Goal: Navigation & Orientation: Understand site structure

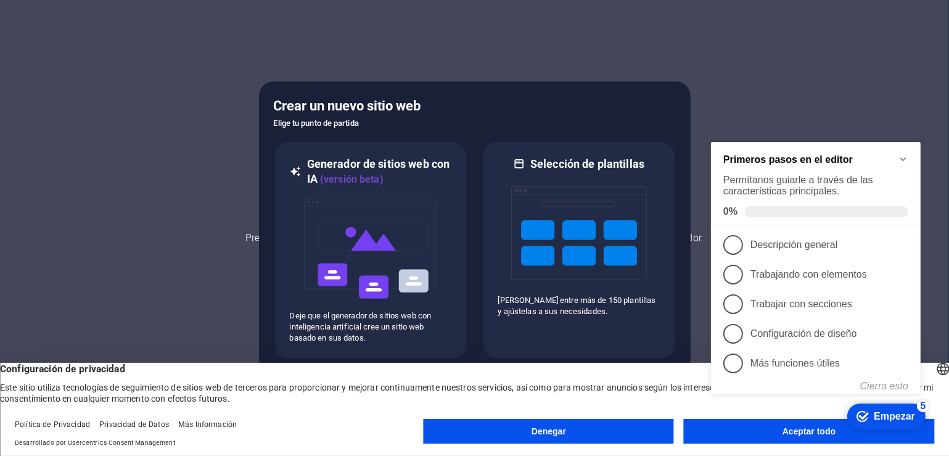
click div "checkmark Empezar 5 Primeros pasos en el editor Permítanos guiarle a través de …"
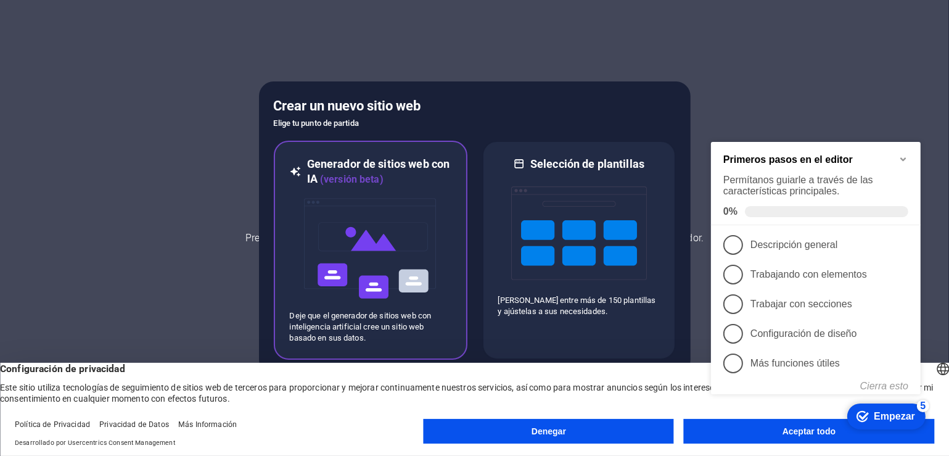
click at [423, 188] on img at bounding box center [371, 248] width 136 height 123
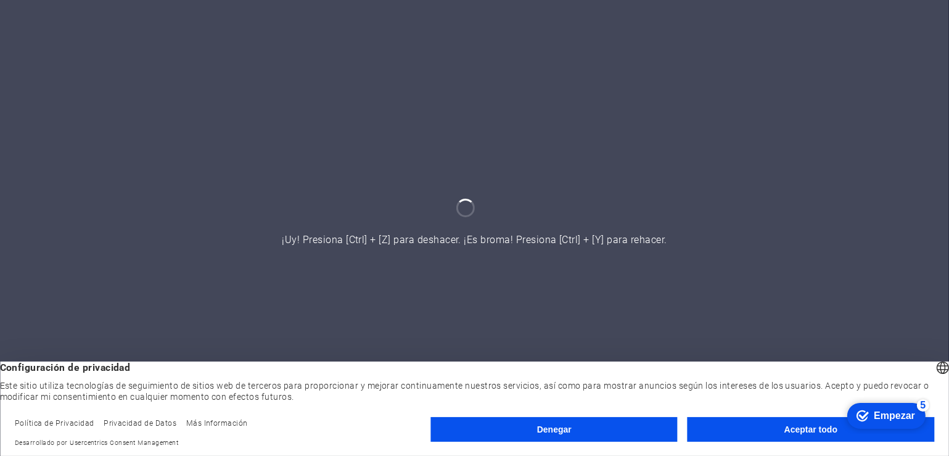
click at [816, 426] on font "Aceptar todo" at bounding box center [811, 429] width 53 height 10
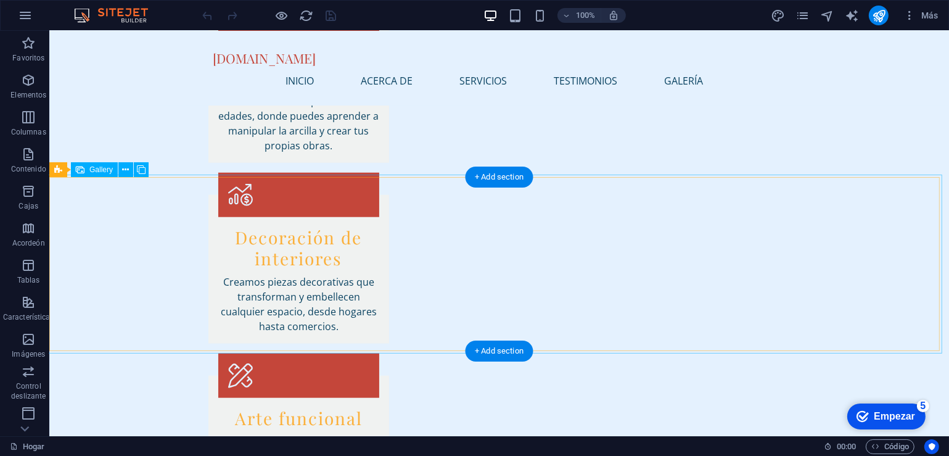
scroll to position [1357, 0]
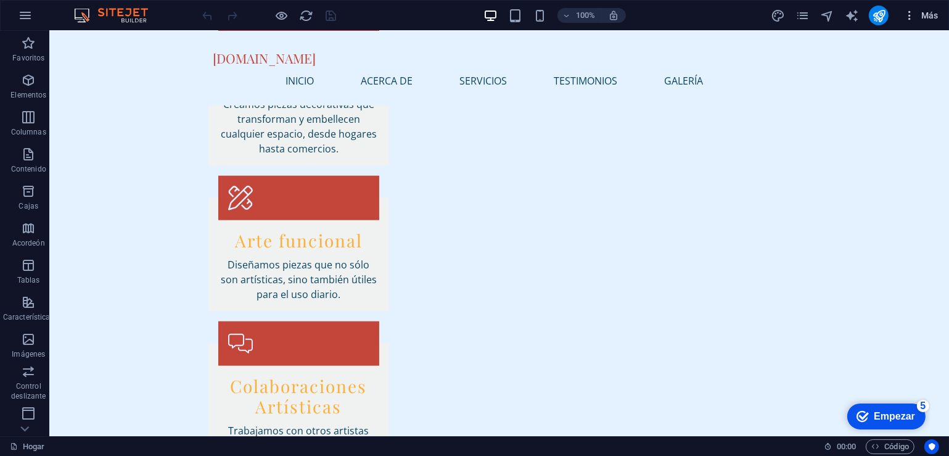
click at [931, 17] on font "Más" at bounding box center [930, 15] width 17 height 10
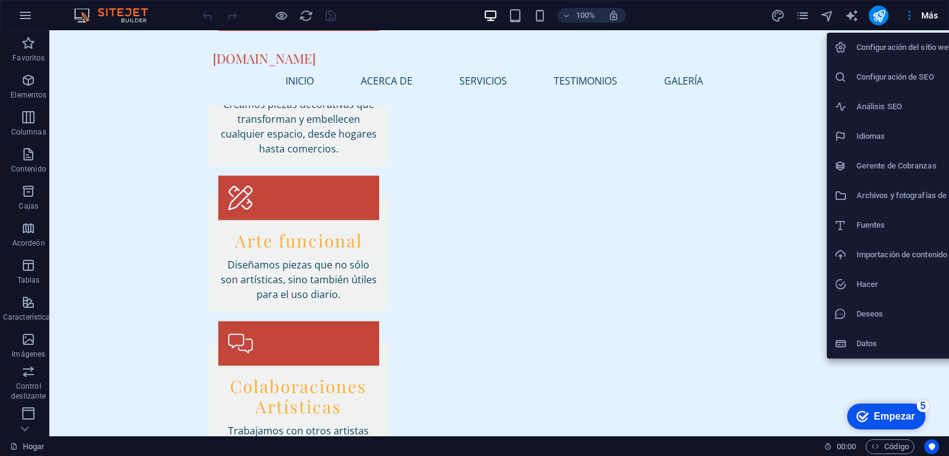
click at [829, 16] on div at bounding box center [474, 228] width 949 height 456
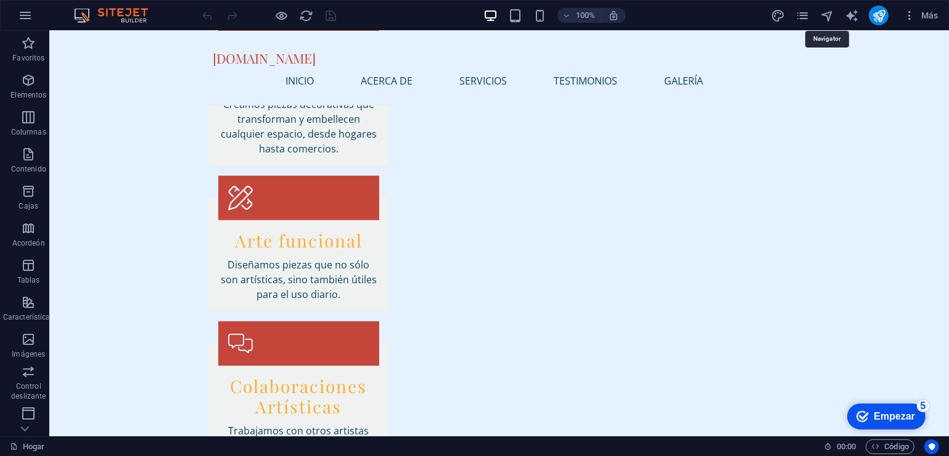
click at [829, 16] on icon "navegador" at bounding box center [828, 16] width 14 height 14
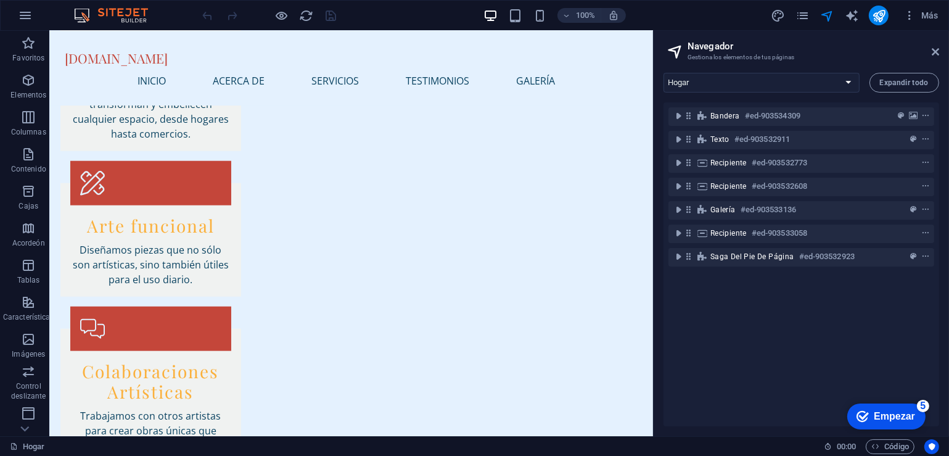
click at [790, 368] on div "Bandera #ed-903534309 Texto #ed-903532911 Recipiente #ed-903532773 Recipiente #…" at bounding box center [802, 264] width 276 height 324
